Goal: Transaction & Acquisition: Purchase product/service

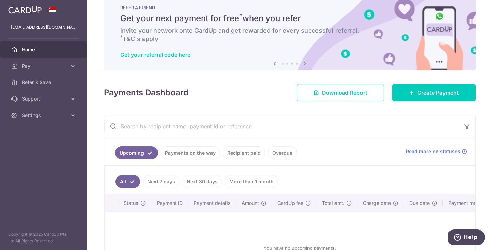
scroll to position [34, 0]
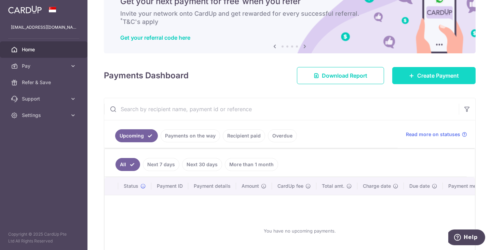
drag, startPoint x: 426, startPoint y: 72, endPoint x: 422, endPoint y: 73, distance: 5.1
click at [426, 72] on span "Create Payment" at bounding box center [438, 75] width 42 height 8
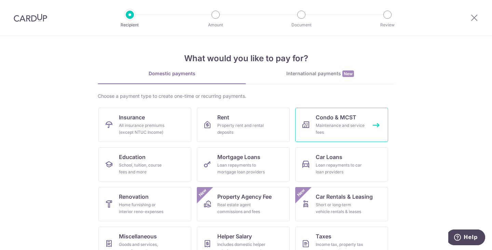
drag, startPoint x: 335, startPoint y: 120, endPoint x: 294, endPoint y: 115, distance: 40.7
click at [335, 120] on span "Condo & MCST" at bounding box center [336, 117] width 41 height 8
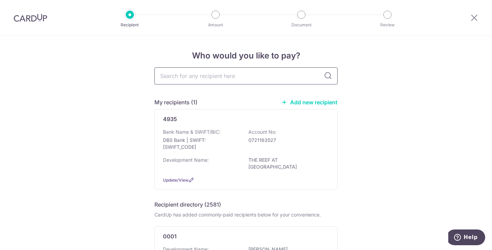
click at [188, 79] on input "text" at bounding box center [245, 75] width 183 height 17
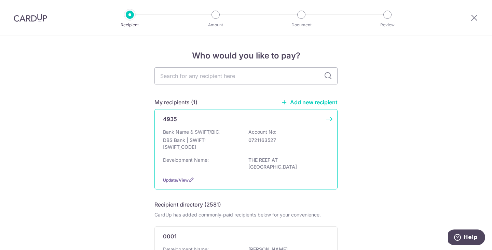
click at [232, 120] on div "4935" at bounding box center [242, 119] width 158 height 8
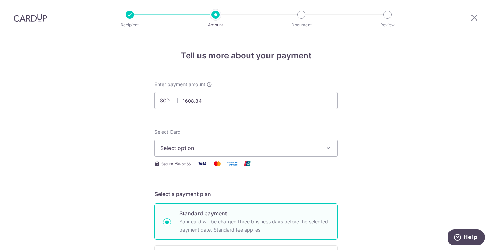
type input "1,608.84"
click at [242, 151] on span "Select option" at bounding box center [239, 148] width 159 height 8
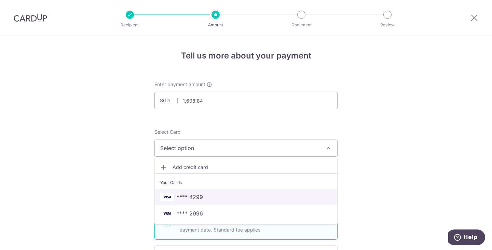
click at [190, 196] on span "**** 4299" at bounding box center [190, 197] width 26 height 8
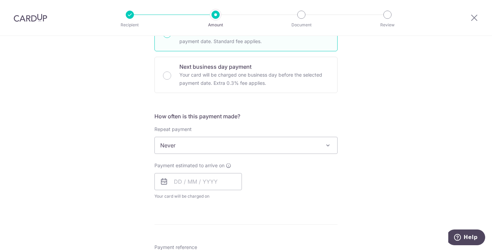
scroll to position [205, 0]
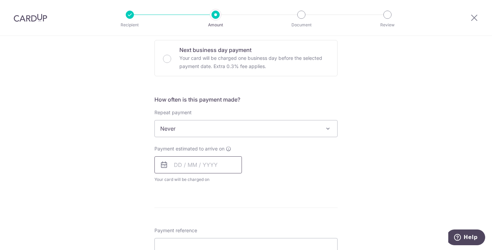
click at [213, 167] on input "text" at bounding box center [197, 164] width 87 height 17
click at [225, 241] on link "16" at bounding box center [223, 240] width 11 height 11
type input "16/10/2025"
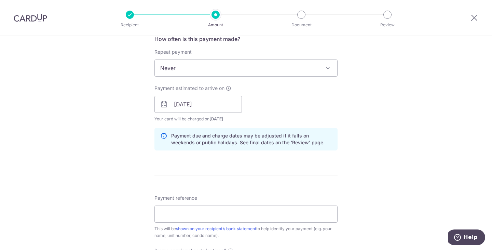
scroll to position [273, 0]
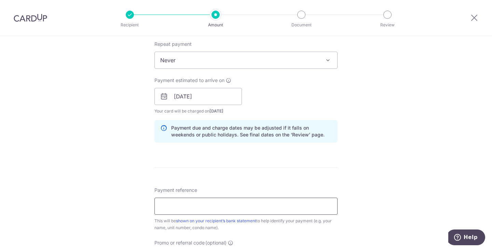
click at [272, 202] on input "Payment reference" at bounding box center [245, 206] width 183 height 17
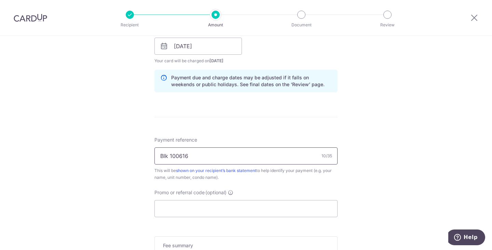
scroll to position [376, 0]
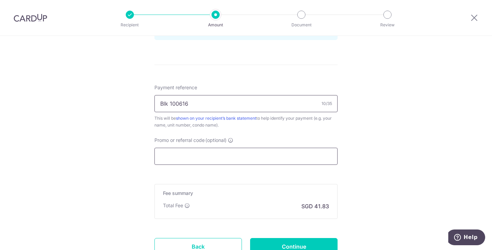
type input "Blk 100616"
click at [245, 159] on input "Promo or referral code (optional)" at bounding box center [245, 156] width 183 height 17
type input "p"
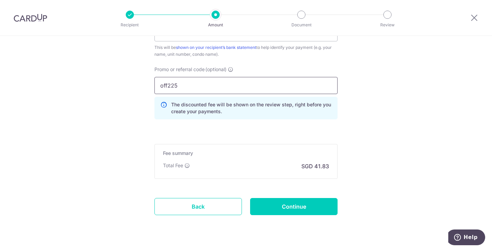
scroll to position [463, 0]
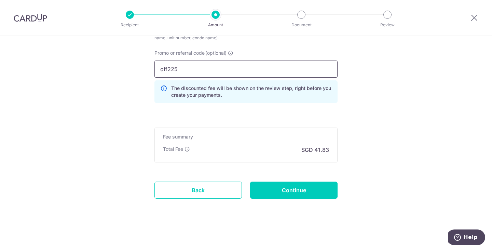
type input "off225"
click at [307, 188] on input "Continue" at bounding box center [293, 189] width 87 height 17
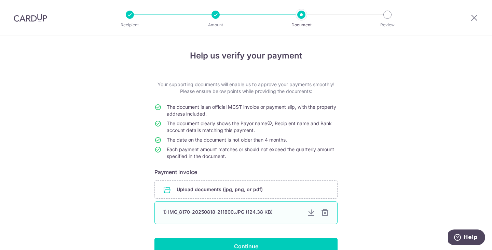
click at [324, 213] on div at bounding box center [325, 212] width 8 height 8
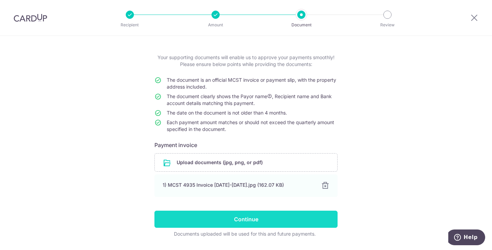
scroll to position [46, 0]
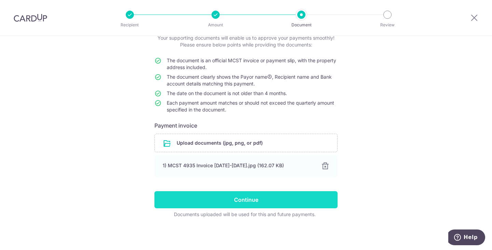
click at [287, 194] on input "Continue" at bounding box center [245, 199] width 183 height 17
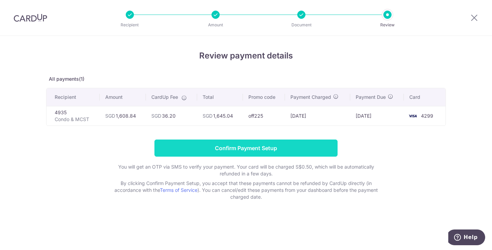
click at [247, 147] on input "Confirm Payment Setup" at bounding box center [245, 147] width 183 height 17
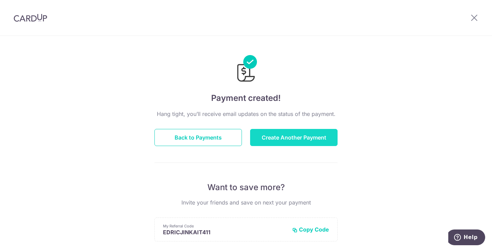
click at [292, 142] on button "Create Another Payment" at bounding box center [293, 137] width 87 height 17
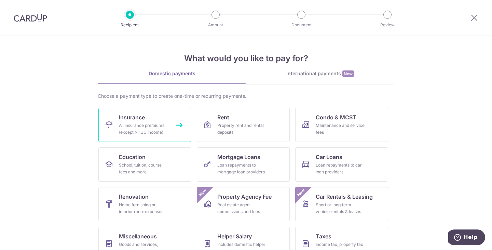
click at [153, 129] on div "All insurance premiums (except NTUC Income)" at bounding box center [143, 129] width 49 height 14
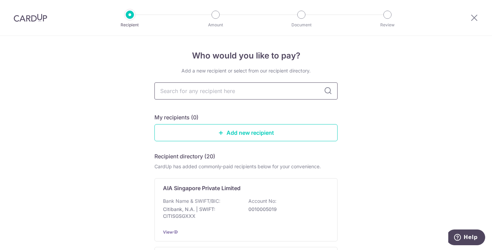
click at [203, 88] on input "text" at bounding box center [245, 90] width 183 height 17
click at [251, 207] on p "0010005019" at bounding box center [286, 209] width 77 height 7
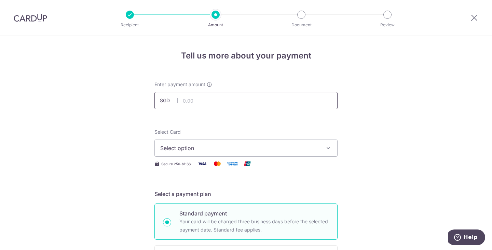
click at [231, 106] on input "text" at bounding box center [245, 100] width 183 height 17
type input "4,333.90"
click at [303, 146] on span "Select option" at bounding box center [239, 148] width 159 height 8
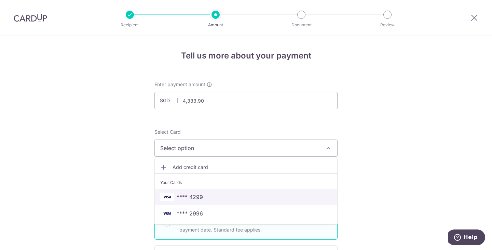
click at [235, 202] on link "**** 4299" at bounding box center [246, 197] width 182 height 16
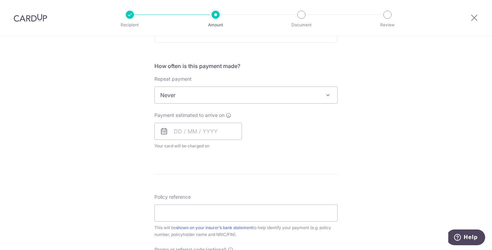
scroll to position [239, 0]
click at [196, 130] on input "text" at bounding box center [197, 130] width 87 height 17
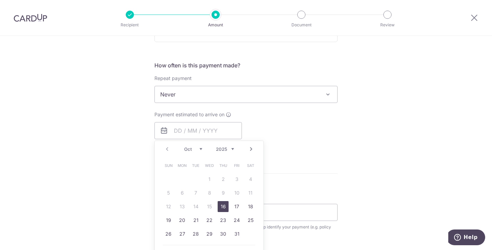
drag, startPoint x: 223, startPoint y: 209, endPoint x: 324, endPoint y: 186, distance: 103.5
click at [223, 209] on link "16" at bounding box center [223, 206] width 11 height 11
type input "16/10/2025"
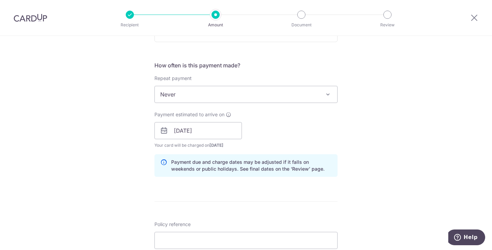
click at [422, 172] on div "Tell us more about your payment Enter payment amount SGD 4,333.90 4333.90 Selec…" at bounding box center [246, 120] width 492 height 646
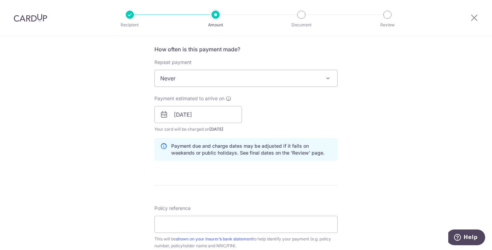
scroll to position [342, 0]
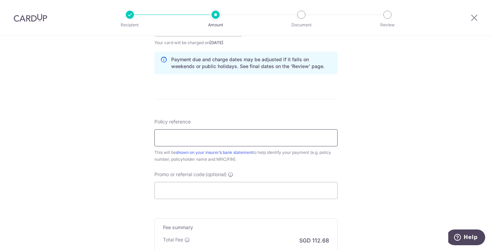
click at [201, 140] on input "Policy reference" at bounding box center [245, 137] width 183 height 17
type input "l"
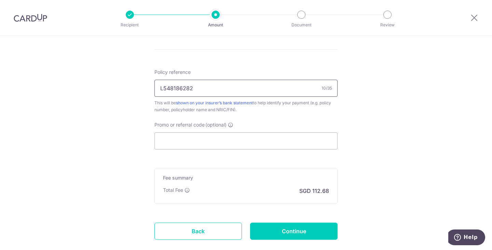
scroll to position [410, 0]
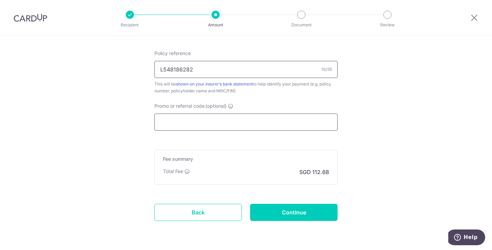
type input "L548186282"
click at [199, 121] on input "Promo or referral code (optional)" at bounding box center [245, 121] width 183 height 17
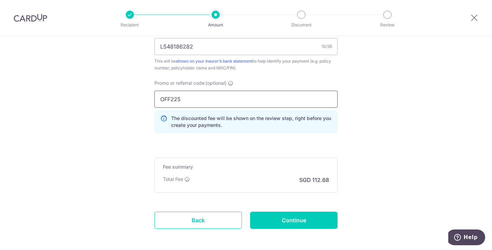
scroll to position [463, 0]
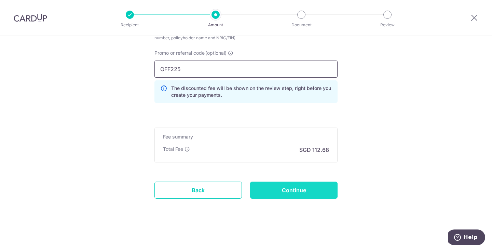
type input "OFF225"
click at [306, 191] on input "Continue" at bounding box center [293, 189] width 87 height 17
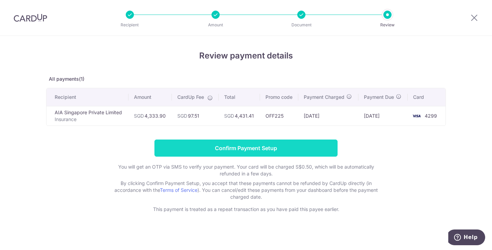
click at [257, 148] on input "Confirm Payment Setup" at bounding box center [245, 147] width 183 height 17
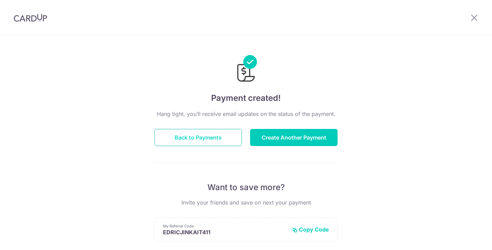
click at [216, 139] on button "Back to Payments" at bounding box center [197, 137] width 87 height 17
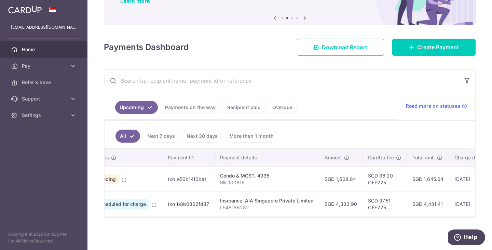
scroll to position [0, 139]
